Goal: Navigation & Orientation: Find specific page/section

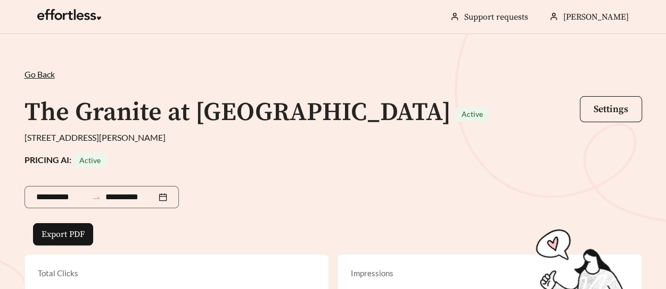
click at [44, 75] on span "Go Back" at bounding box center [39, 74] width 30 height 10
click at [70, 17] on link at bounding box center [69, 17] width 64 height 11
